Goal: Check status: Check status

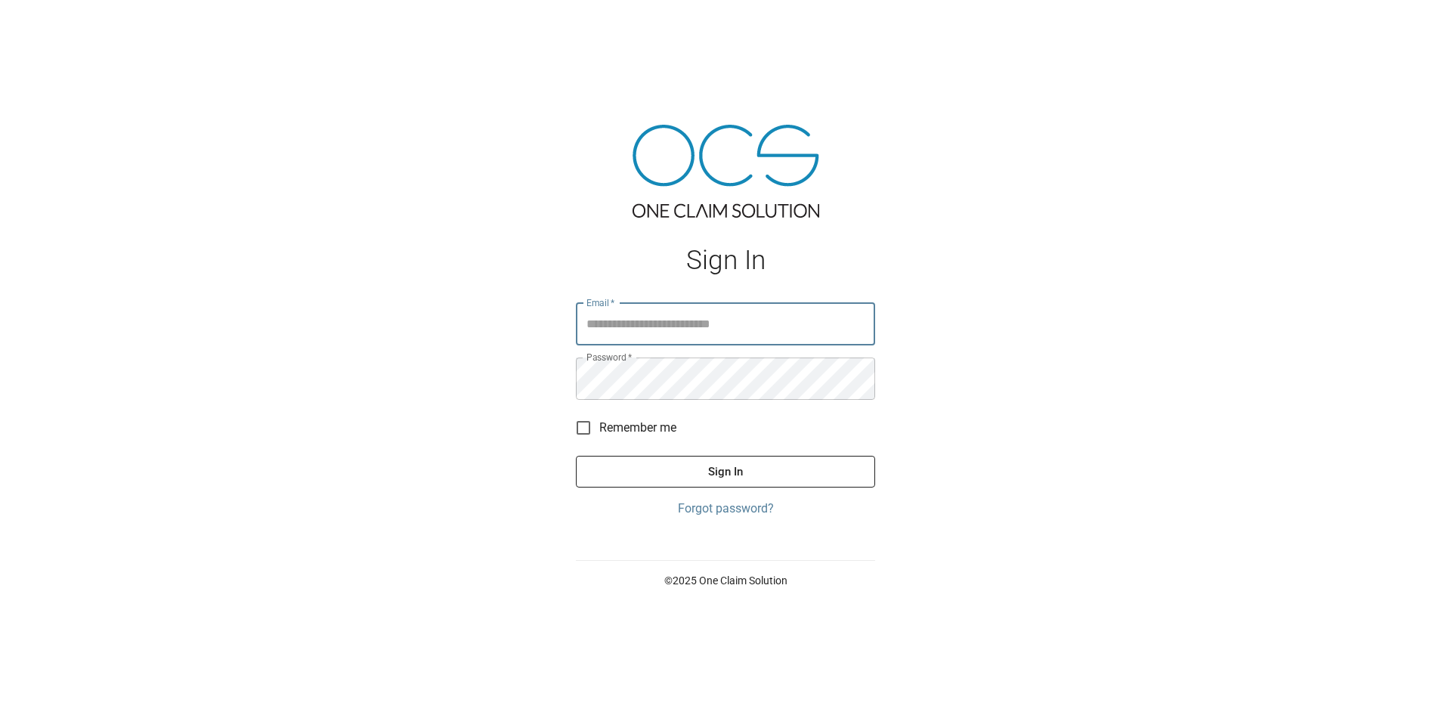
type input "**********"
click at [729, 465] on button "Sign In" at bounding box center [725, 472] width 299 height 32
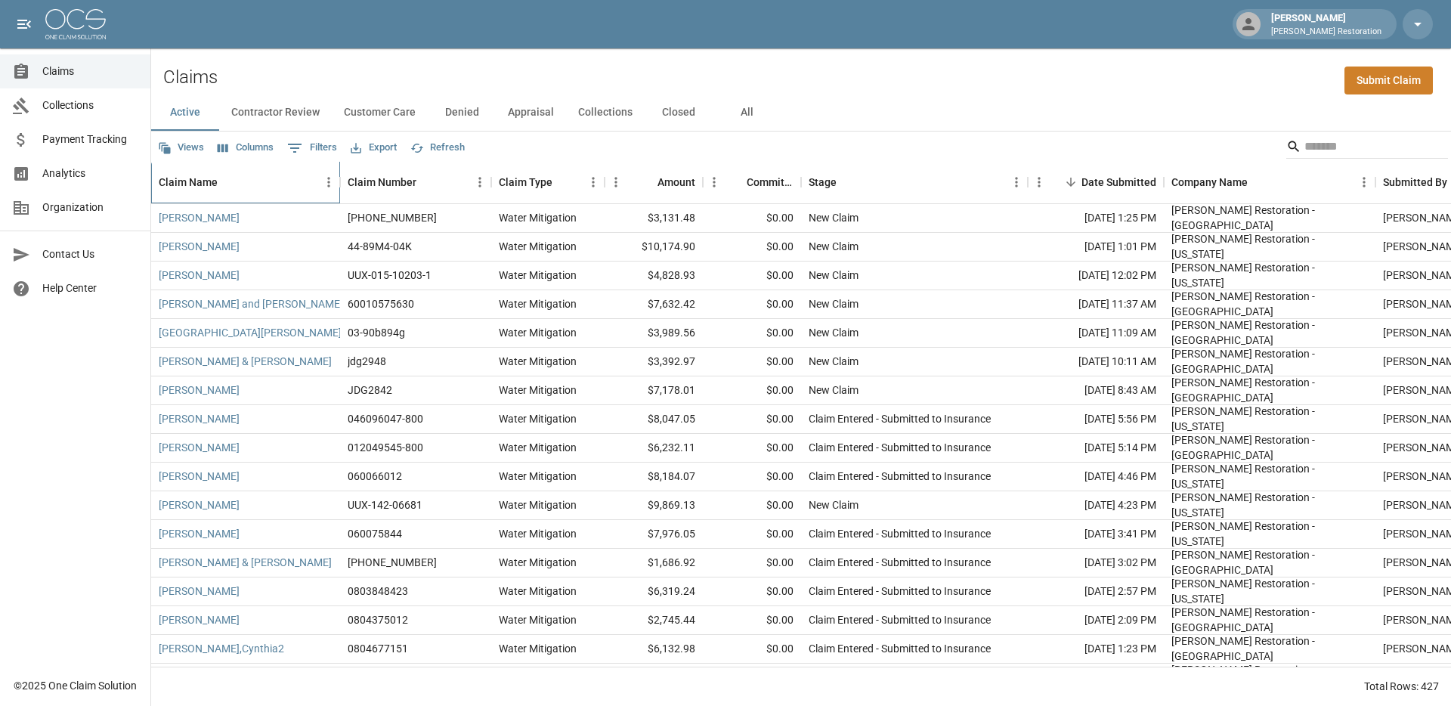
click at [191, 175] on div "Claim Name" at bounding box center [188, 182] width 59 height 42
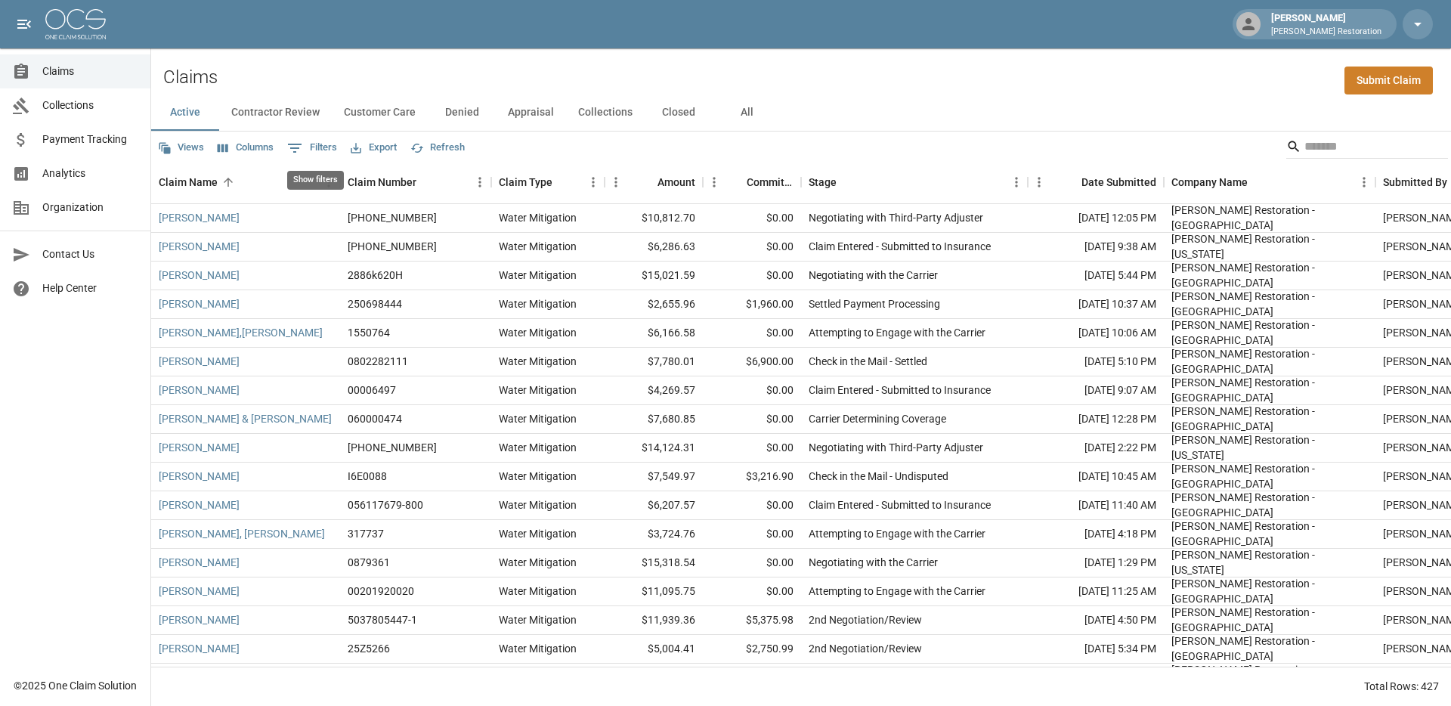
click at [337, 146] on button "0 Filters" at bounding box center [311, 148] width 57 height 24
select select "****"
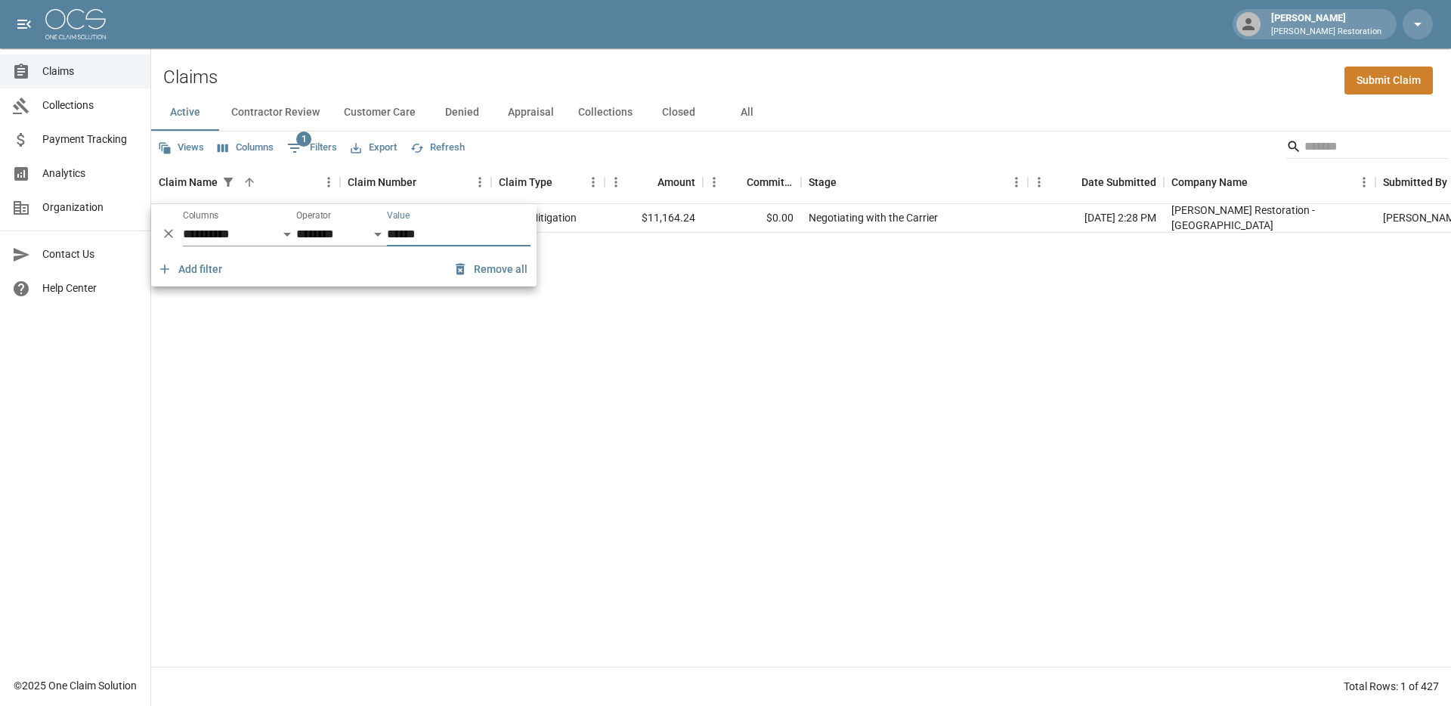
type input "******"
click at [626, 369] on div "[PERSON_NAME] 027120170-800 Water Mitigation $11,164.24 $0.00 Negotiating with …" at bounding box center [857, 435] width 1413 height 462
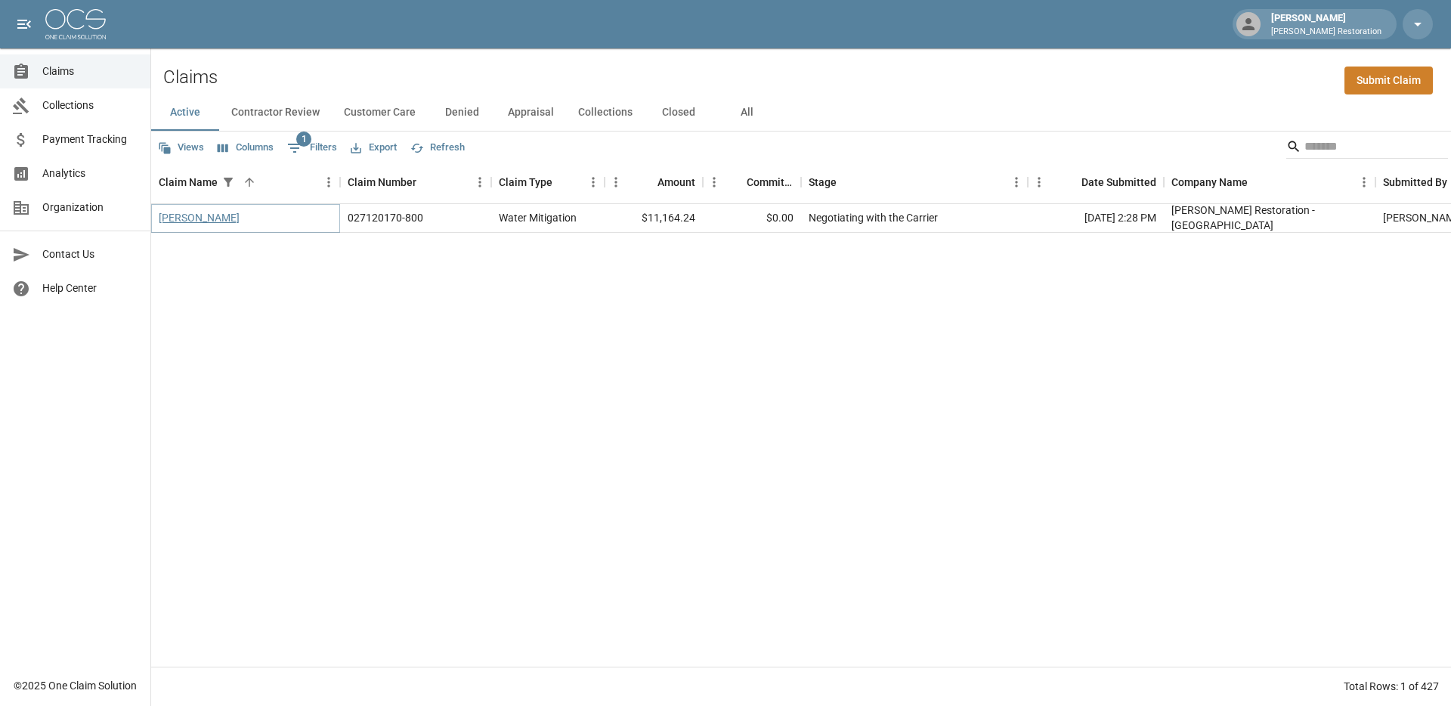
click at [175, 219] on link "[PERSON_NAME]" at bounding box center [199, 217] width 81 height 15
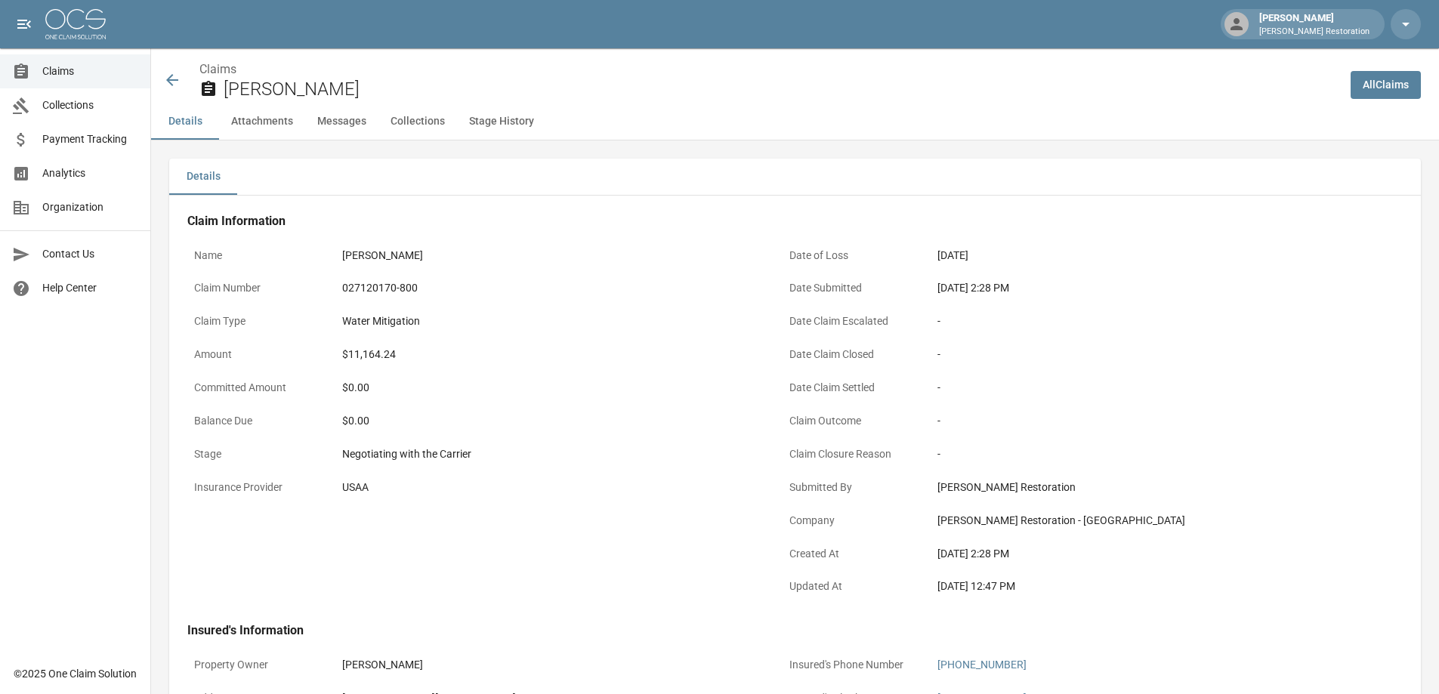
click at [341, 117] on button "Messages" at bounding box center [341, 122] width 73 height 36
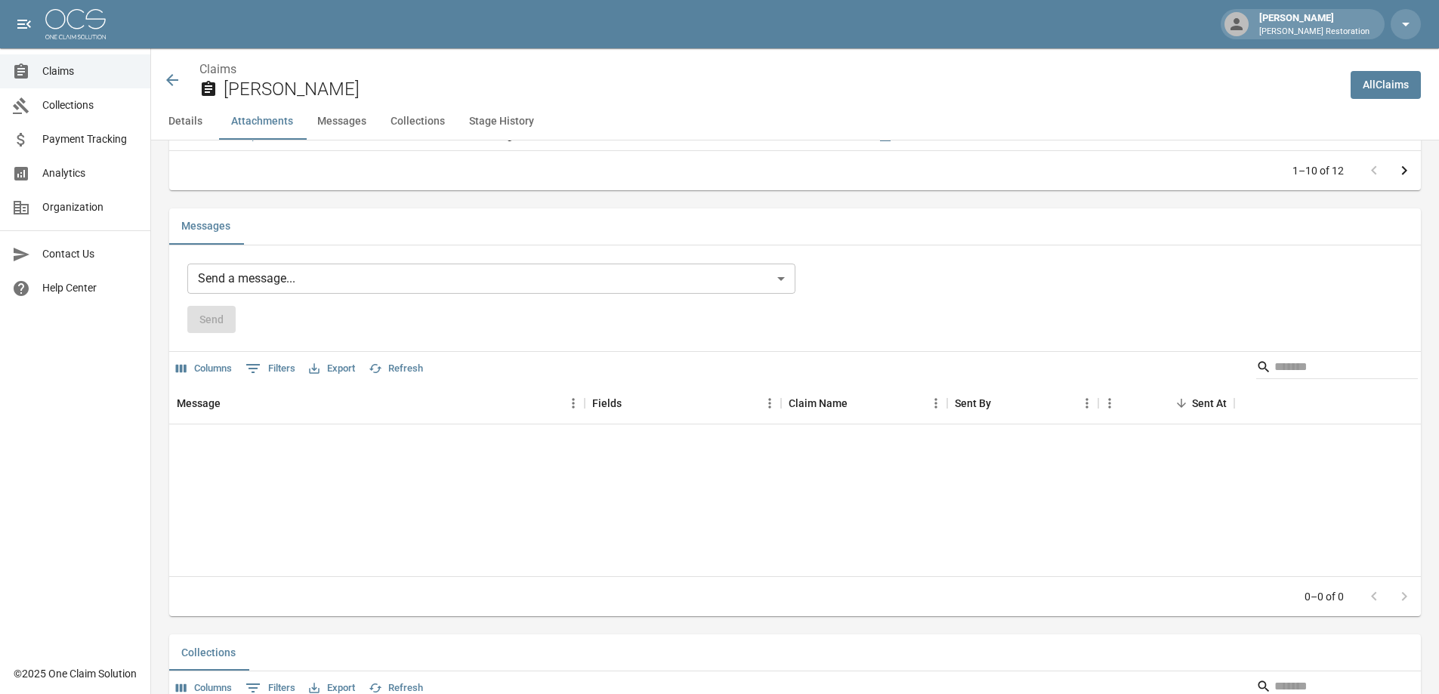
scroll to position [1409, 0]
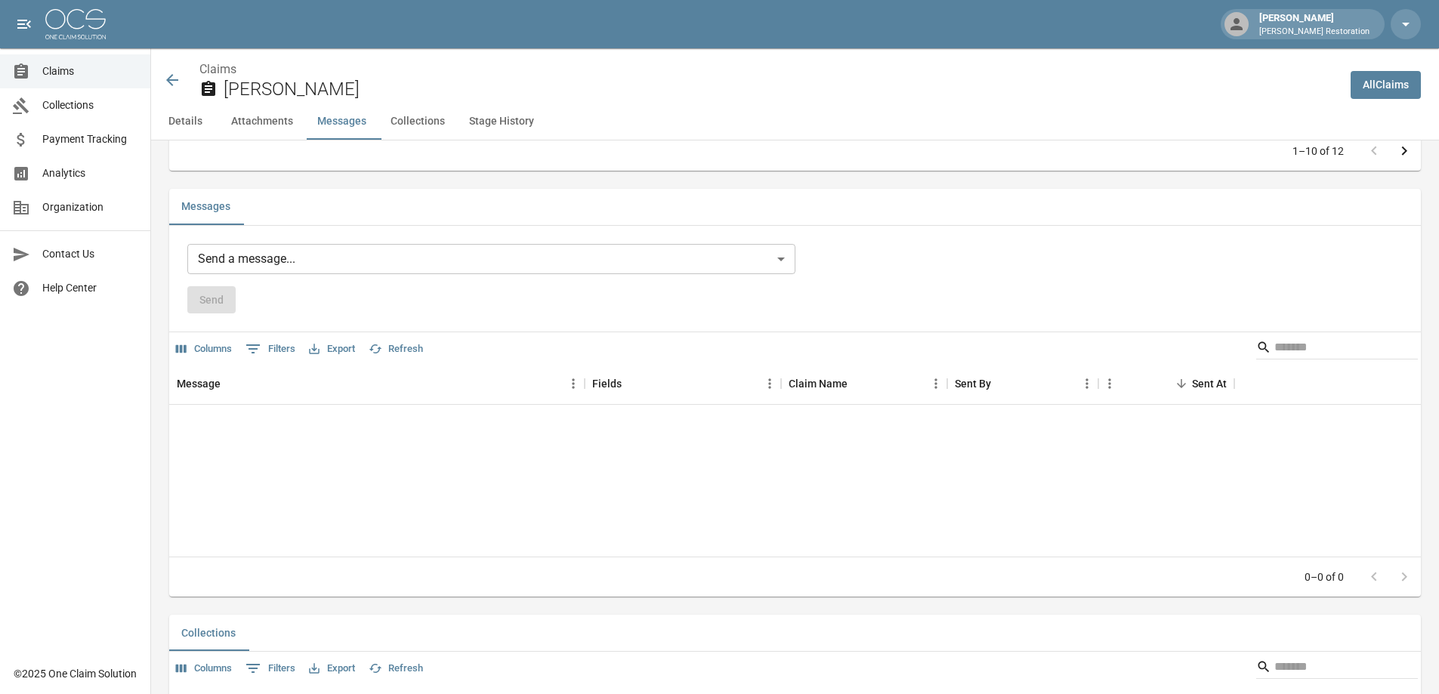
click at [517, 120] on button "Stage History" at bounding box center [501, 122] width 89 height 36
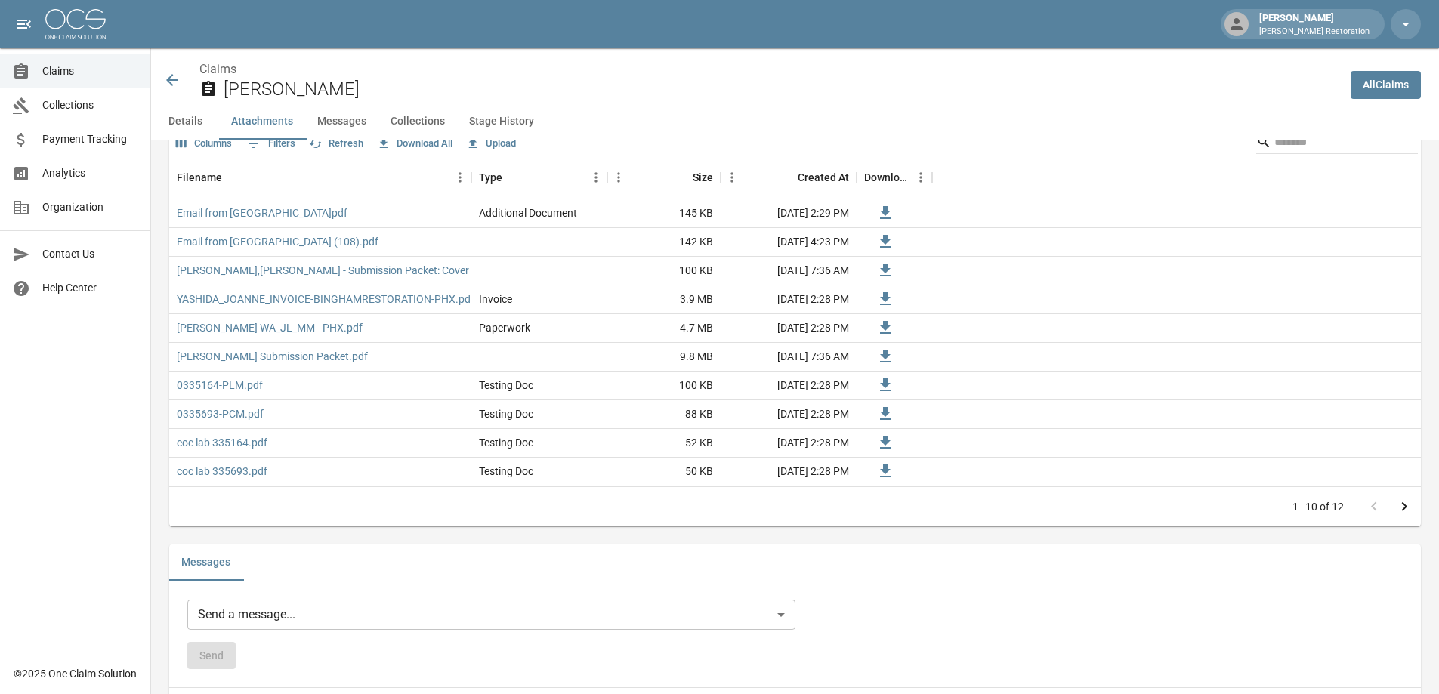
scroll to position [1050, 0]
click at [245, 212] on link "Email from [GEOGRAPHIC_DATA]pdf" at bounding box center [262, 216] width 171 height 15
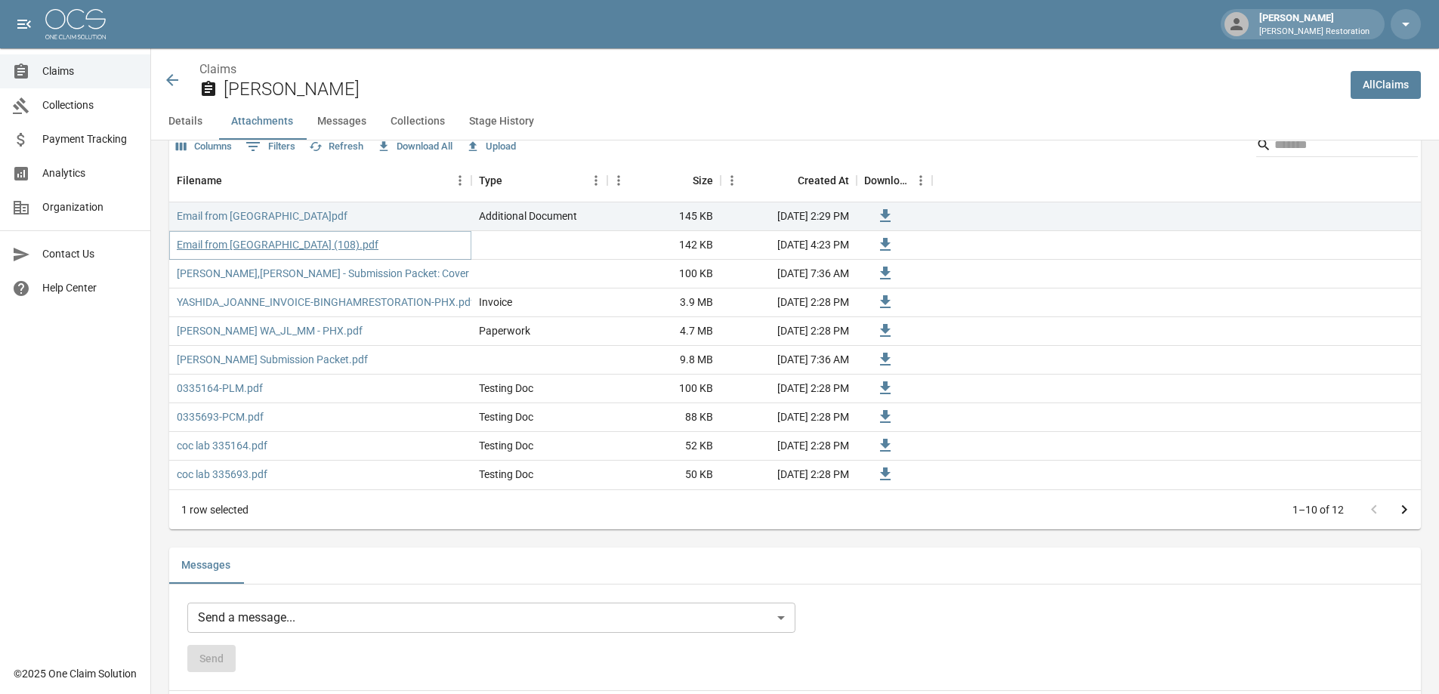
click at [263, 243] on link "Email from [GEOGRAPHIC_DATA] (108).pdf" at bounding box center [278, 244] width 202 height 15
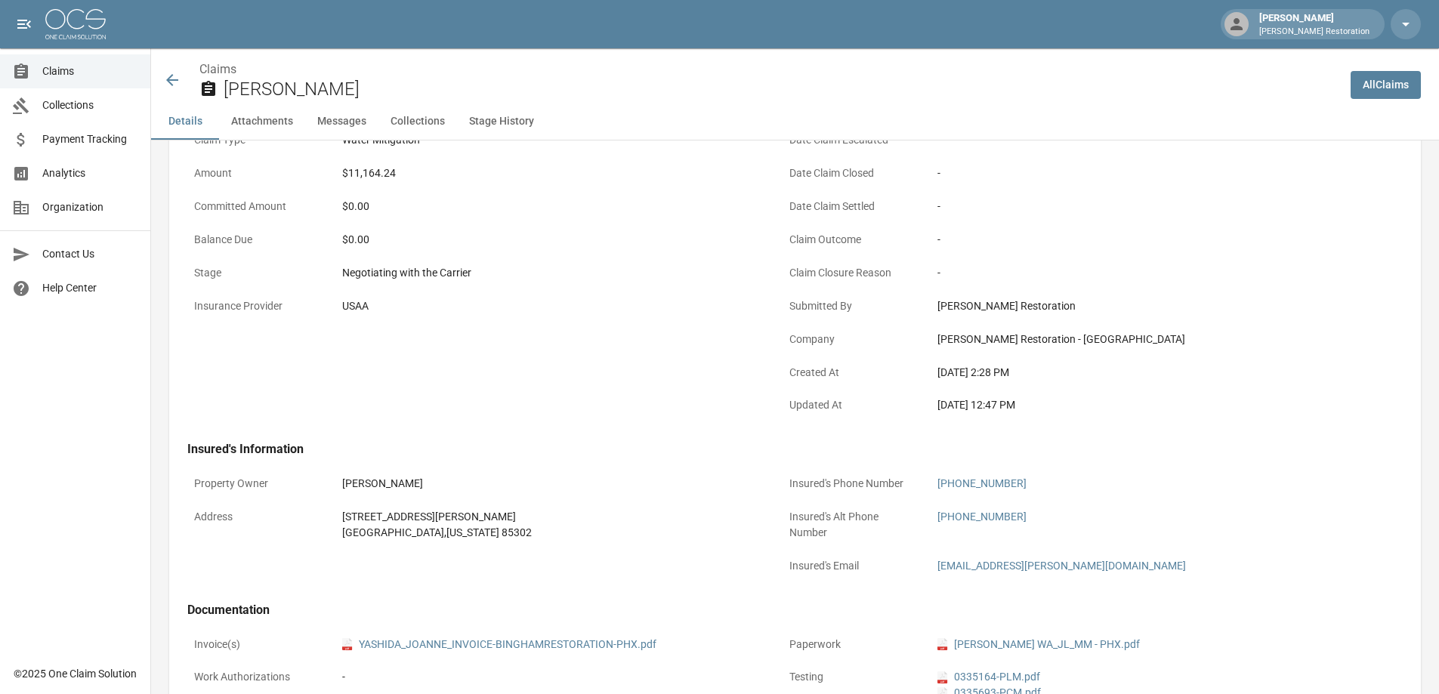
scroll to position [423, 0]
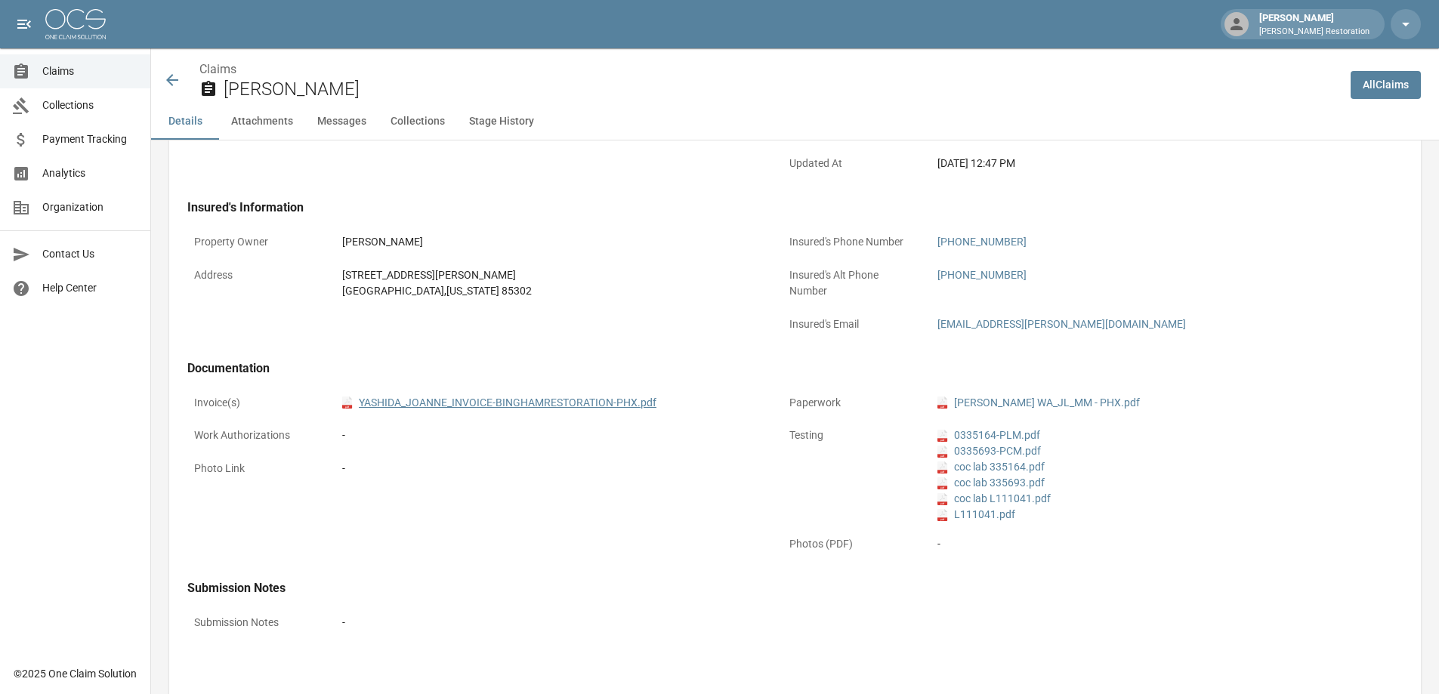
click at [422, 401] on link "pdf YASHIDA_JOANNE_INVOICE-BINGHAMRESTORATION-PHX.pdf" at bounding box center [499, 403] width 314 height 16
